Goal: Task Accomplishment & Management: Manage account settings

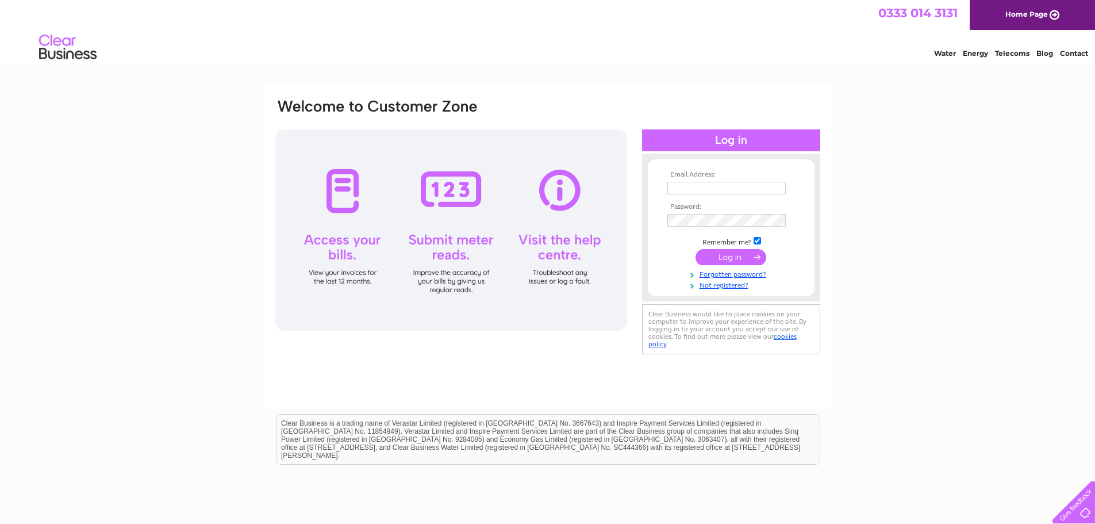
click at [722, 195] on td at bounding box center [731, 188] width 133 height 18
click at [723, 192] on input "text" at bounding box center [726, 188] width 118 height 13
type input "memoona.naveed@fgplimited.co.uk"
click at [696, 250] on input "submit" at bounding box center [731, 258] width 71 height 16
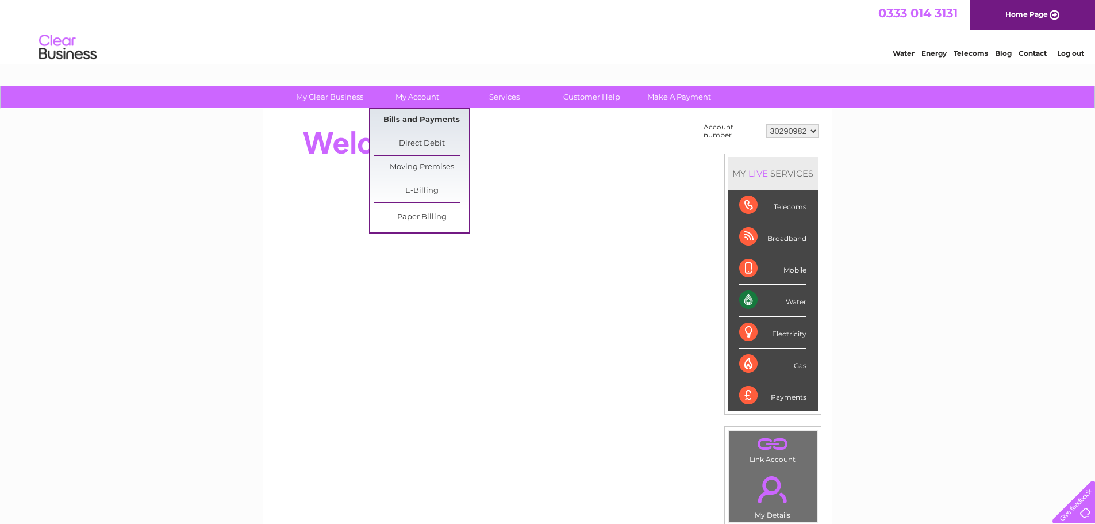
click at [435, 120] on link "Bills and Payments" at bounding box center [421, 120] width 95 height 23
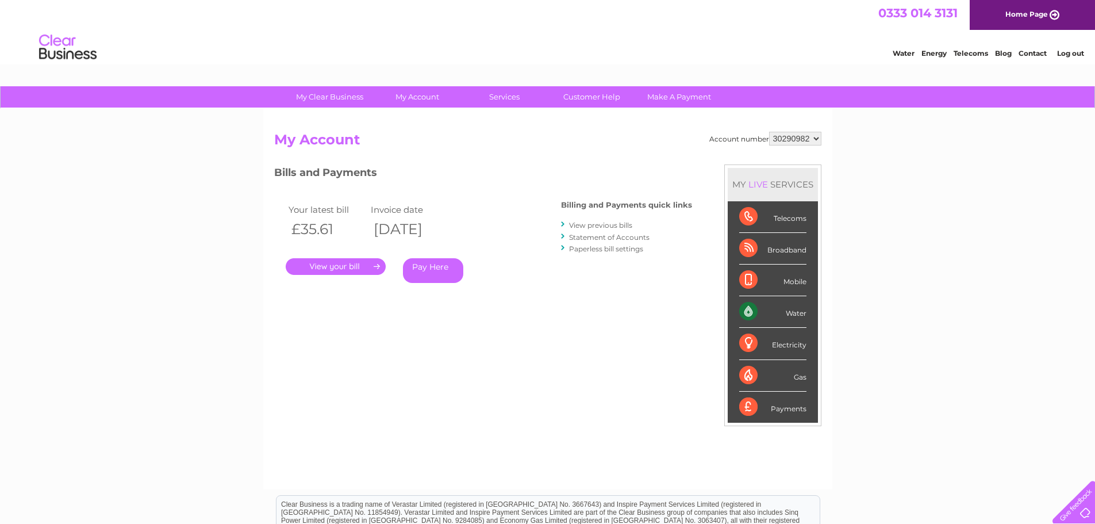
click at [365, 267] on link "." at bounding box center [336, 266] width 100 height 17
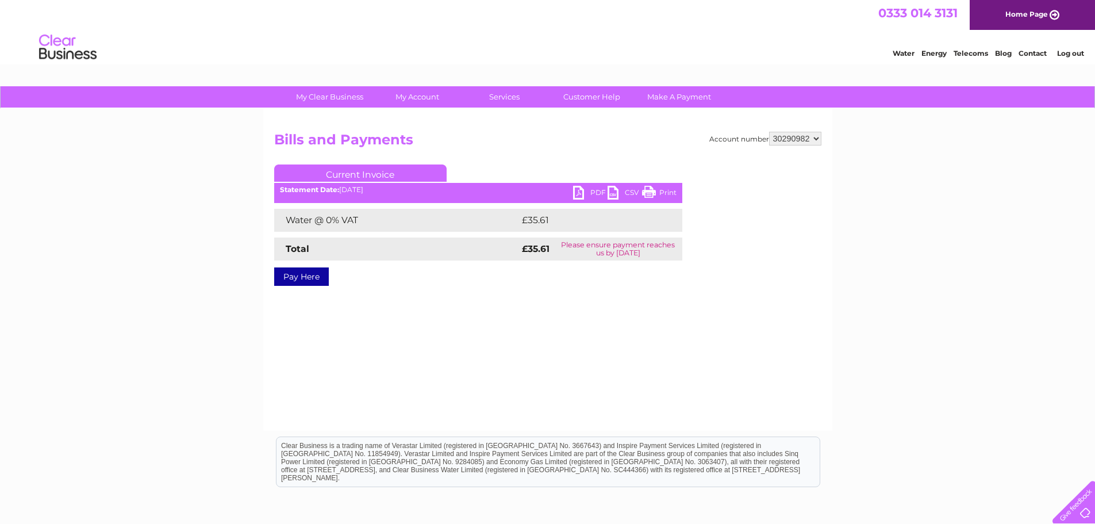
click at [593, 188] on link "PDF" at bounding box center [590, 194] width 34 height 17
